Goal: Task Accomplishment & Management: Complete application form

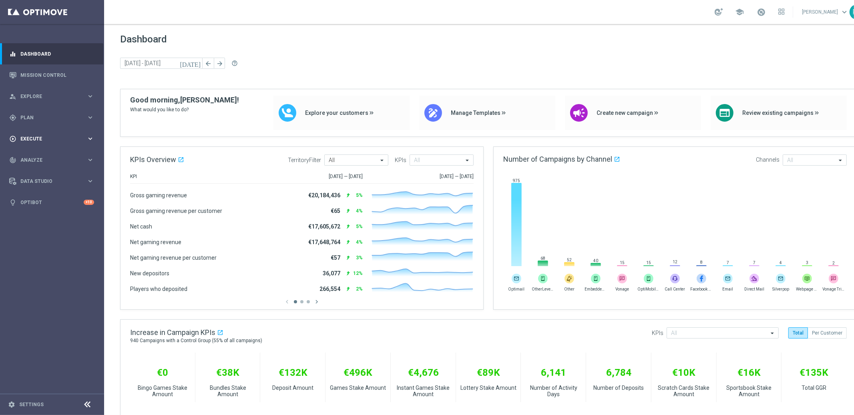
click at [32, 137] on span "Execute" at bounding box center [53, 138] width 66 height 5
click at [38, 155] on link "Campaign Builder" at bounding box center [52, 155] width 62 height 6
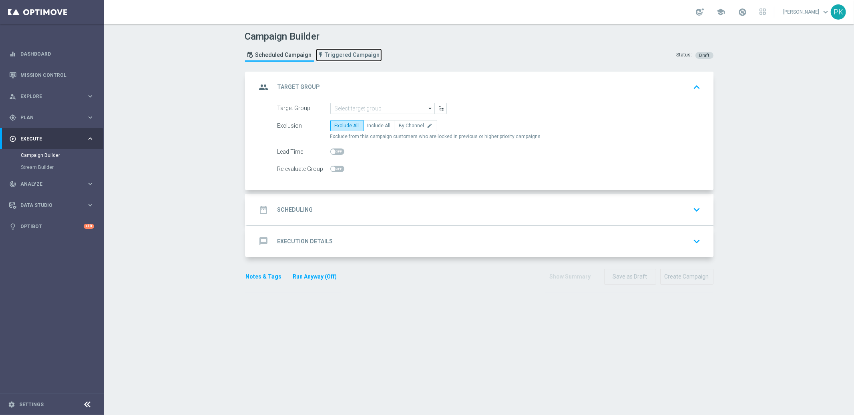
click at [342, 54] on span "Triggered Campaign" at bounding box center [352, 55] width 55 height 7
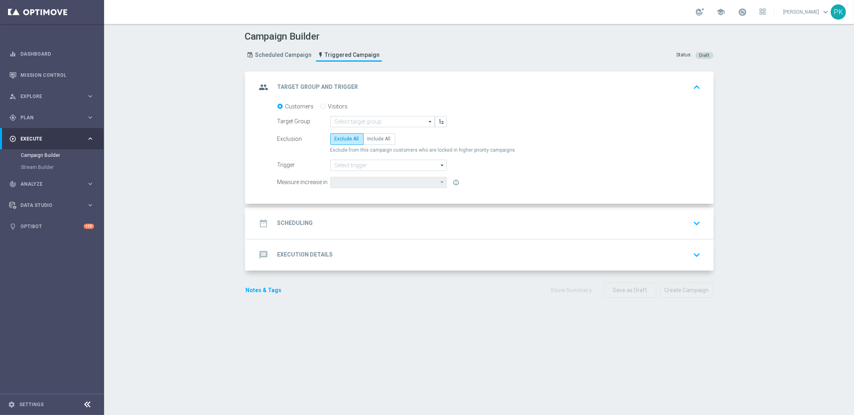
click at [320, 106] on input "Visitors" at bounding box center [322, 106] width 5 height 5
radio input "true"
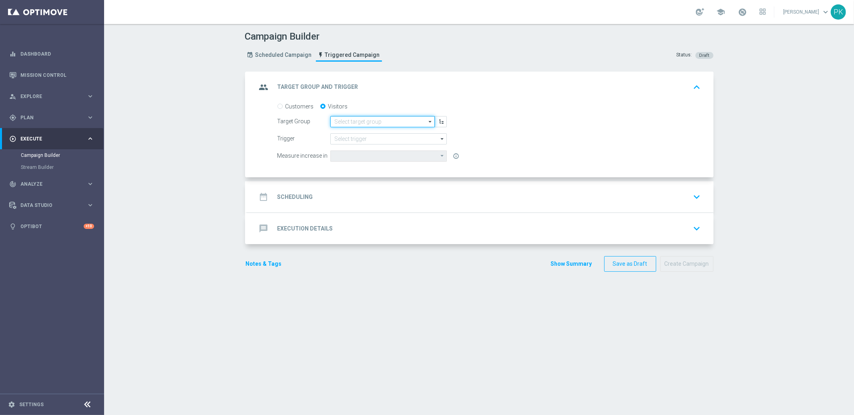
click at [353, 119] on input at bounding box center [382, 121] width 104 height 11
click at [531, 148] on form "Customers Visitors Target Group search Show Selected 0 of 2 Converted [DATE]" at bounding box center [488, 132] width 423 height 59
click at [297, 105] on label "Customers" at bounding box center [299, 106] width 28 height 7
click at [283, 105] on input "Customers" at bounding box center [279, 106] width 5 height 5
radio input "true"
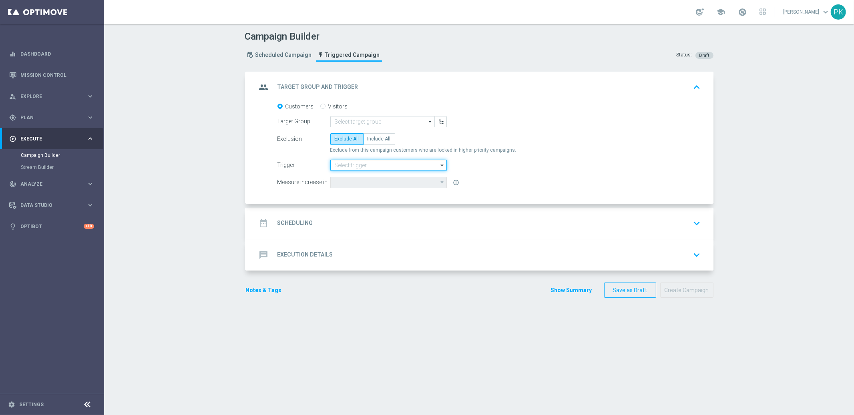
click at [357, 166] on input at bounding box center [388, 165] width 116 height 11
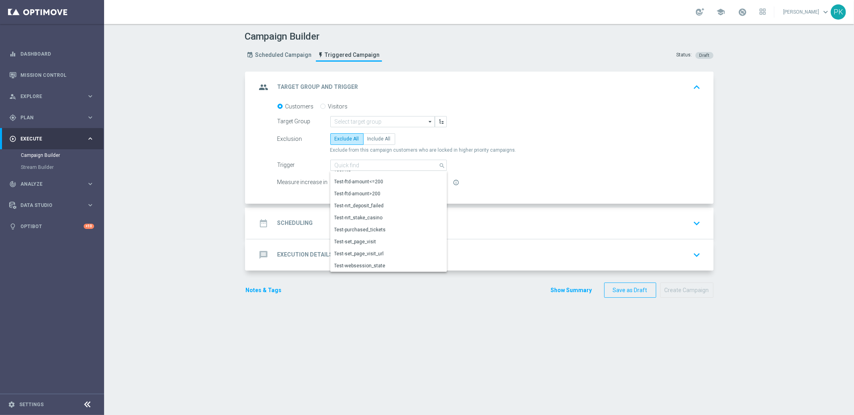
click at [341, 353] on div "group Target Group and Trigger keyboard_arrow_up Target Group Missing Selection…" at bounding box center [479, 239] width 468 height 335
